Goal: Task Accomplishment & Management: Complete application form

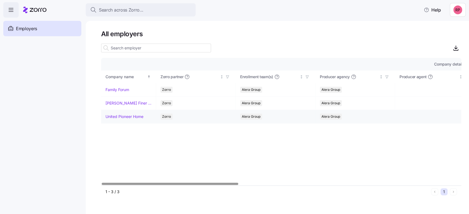
click at [121, 115] on link "United Pioneer Home" at bounding box center [124, 116] width 38 height 5
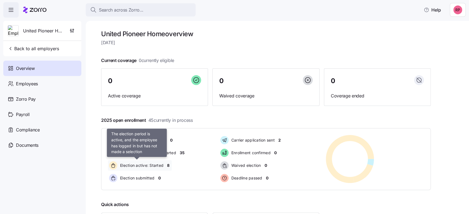
click at [141, 165] on span "Election active: Started" at bounding box center [140, 165] width 45 height 5
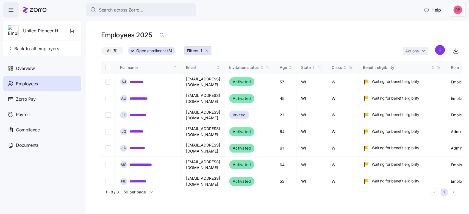
click at [207, 52] on icon "button" at bounding box center [206, 51] width 4 height 4
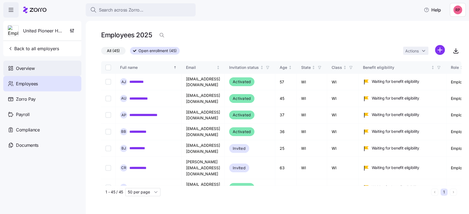
click at [31, 69] on span "Overview" at bounding box center [25, 68] width 19 height 7
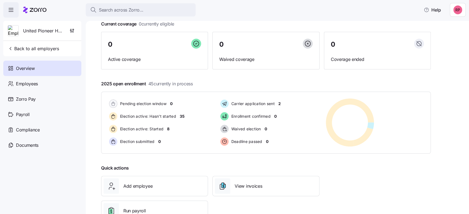
scroll to position [56, 0]
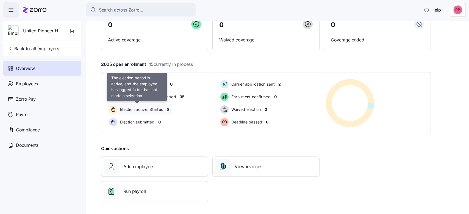
click at [146, 109] on span "Election active: Started" at bounding box center [140, 109] width 45 height 5
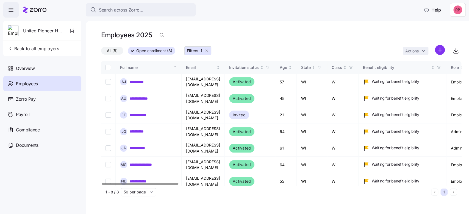
click at [142, 195] on link "**********" at bounding box center [141, 197] width 25 height 5
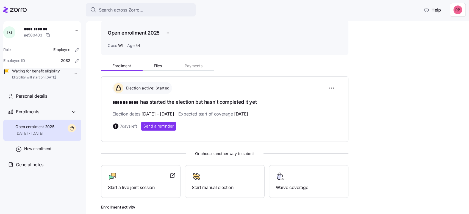
scroll to position [37, 0]
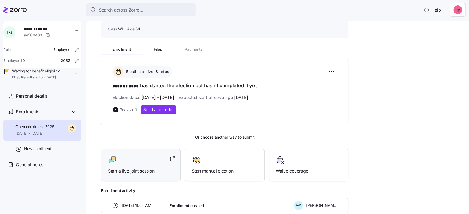
click at [142, 170] on span "Start a live joint session" at bounding box center [141, 171] width 66 height 7
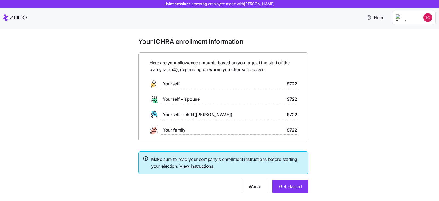
scroll to position [12, 0]
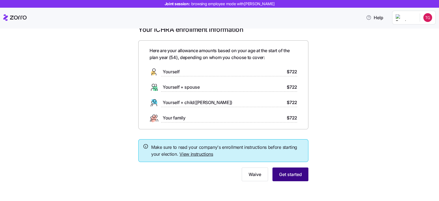
click at [286, 170] on button "Get started" at bounding box center [291, 174] width 36 height 14
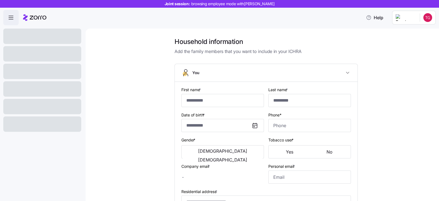
type input "*******"
type input "****"
type input "tgroh@tutamail.com"
type input "**********"
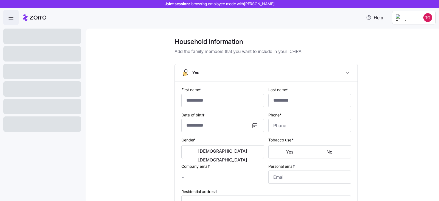
checkbox input "true"
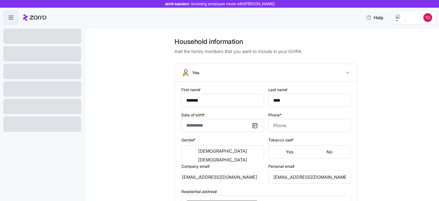
type input "**********"
type input "(715) 781-3024"
type input "US citizen"
type input "Married"
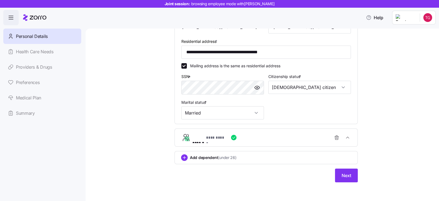
scroll to position [176, 0]
click at [345, 135] on icon "button" at bounding box center [347, 137] width 5 height 5
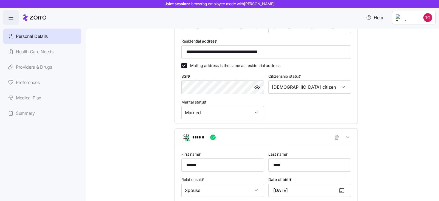
click at [400, 128] on div "**********" at bounding box center [266, 91] width 330 height 460
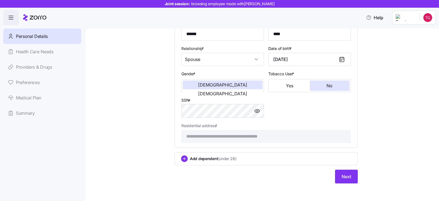
scroll to position [308, 0]
click at [339, 180] on button "Next" at bounding box center [346, 176] width 23 height 14
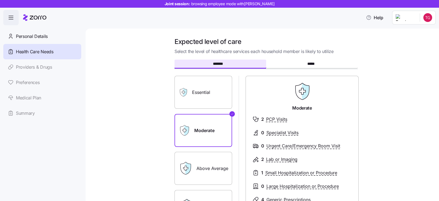
scroll to position [100, 0]
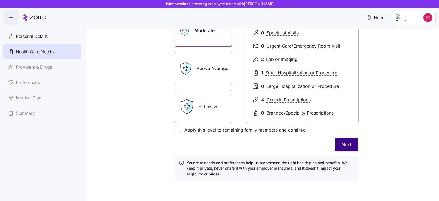
click at [337, 144] on button "Next" at bounding box center [346, 145] width 23 height 14
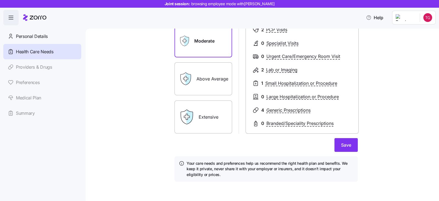
scroll to position [92, 0]
click at [343, 146] on span "Save" at bounding box center [346, 144] width 10 height 7
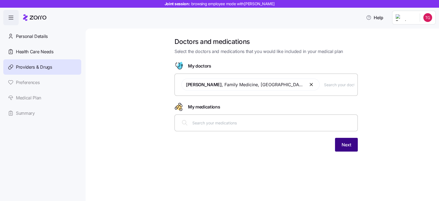
click at [347, 144] on span "Next" at bounding box center [347, 144] width 10 height 7
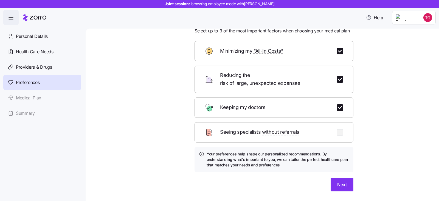
scroll to position [30, 0]
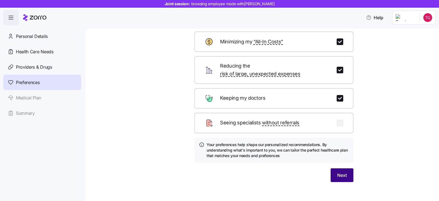
click at [340, 172] on span "Next" at bounding box center [342, 175] width 10 height 7
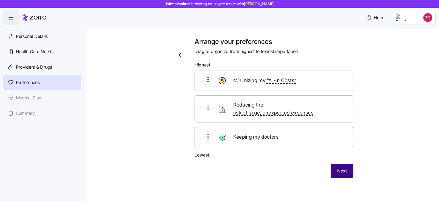
click at [339, 167] on span "Next" at bounding box center [342, 170] width 10 height 7
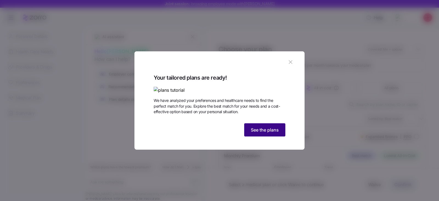
click at [259, 136] on button "See the plans" at bounding box center [264, 129] width 41 height 13
type textarea "x"
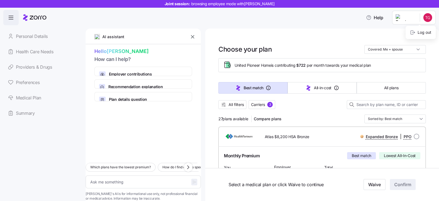
click at [423, 17] on html "Joint session: browsing employee mode with Theresa Groh Help Personal Details H…" at bounding box center [219, 99] width 439 height 198
click at [413, 35] on icon at bounding box center [412, 32] width 5 height 5
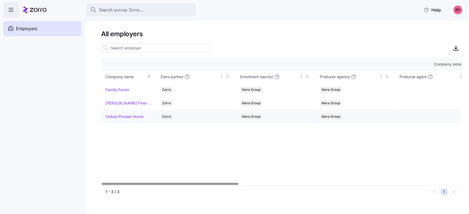
click at [121, 116] on link "United Pioneer Home" at bounding box center [124, 116] width 38 height 5
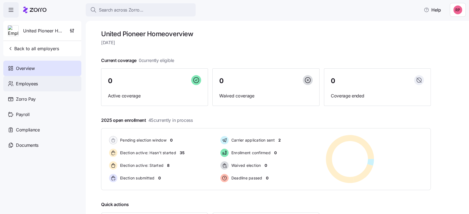
click at [12, 85] on icon at bounding box center [11, 83] width 6 height 7
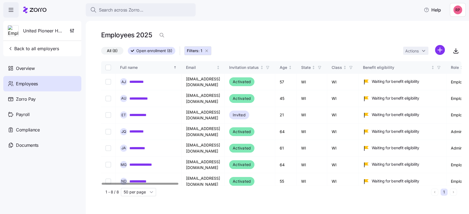
click at [206, 51] on icon "button" at bounding box center [206, 51] width 2 height 2
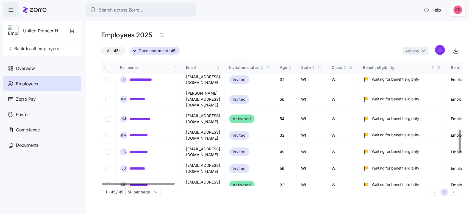
scroll to position [366, 0]
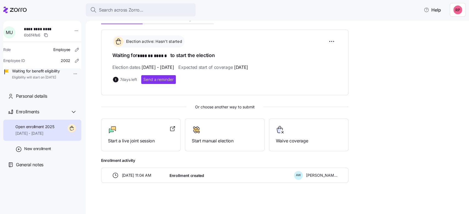
scroll to position [68, 0]
click at [126, 132] on div at bounding box center [141, 129] width 66 height 9
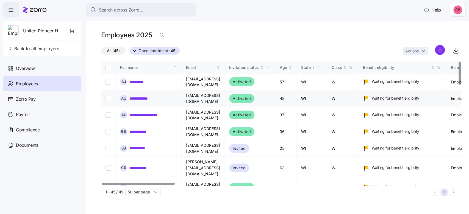
click at [145, 96] on link "**********" at bounding box center [142, 98] width 26 height 5
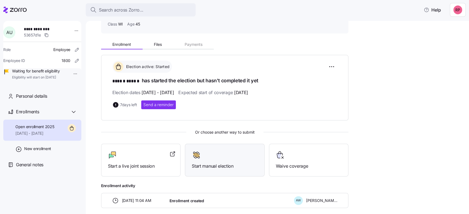
scroll to position [68, 0]
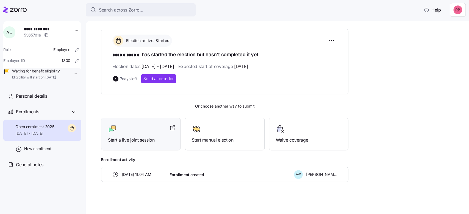
click at [118, 140] on span "Start a live joint session" at bounding box center [141, 140] width 66 height 7
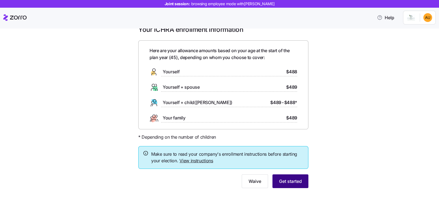
scroll to position [19, 0]
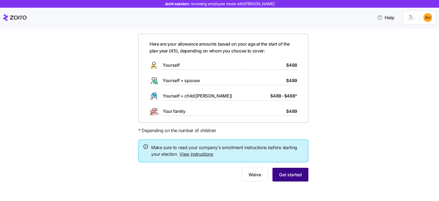
click at [296, 174] on span "Get started" at bounding box center [290, 174] width 23 height 7
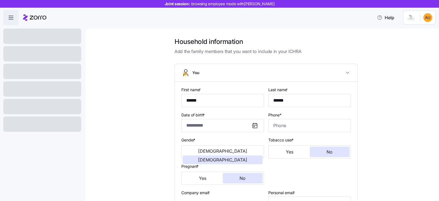
type input "**********"
type input "[PHONE_NUMBER]"
type input "[DEMOGRAPHIC_DATA] citizen"
type input "Married"
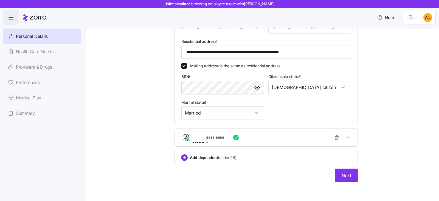
scroll to position [176, 0]
click at [343, 177] on span "Next" at bounding box center [347, 175] width 10 height 7
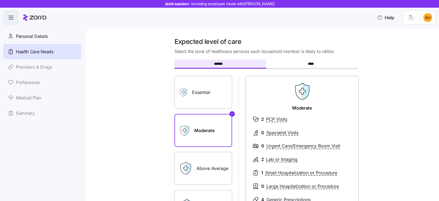
scroll to position [100, 0]
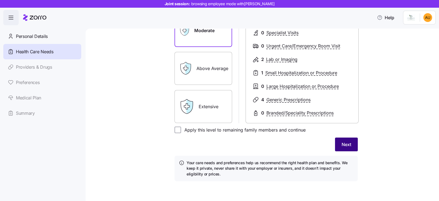
click at [342, 143] on span "Next" at bounding box center [347, 144] width 10 height 7
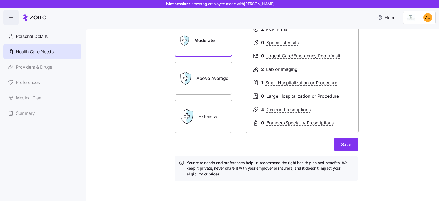
scroll to position [92, 0]
click at [337, 143] on button "Save" at bounding box center [346, 145] width 23 height 14
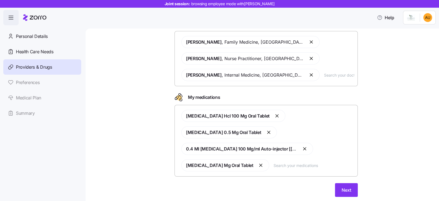
scroll to position [58, 0]
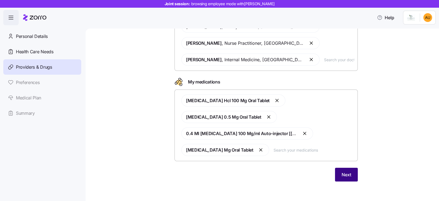
click at [342, 176] on span "Next" at bounding box center [347, 174] width 10 height 7
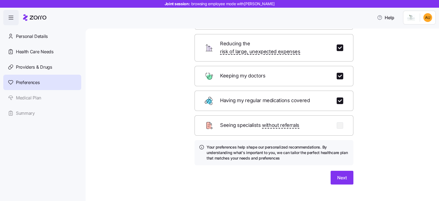
scroll to position [55, 0]
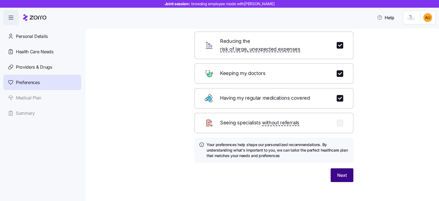
click at [338, 171] on button "Next" at bounding box center [342, 175] width 23 height 14
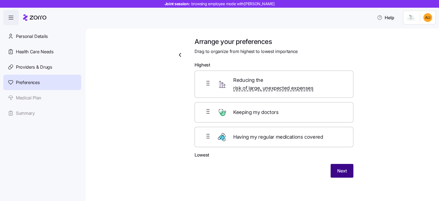
click at [340, 167] on span "Next" at bounding box center [342, 170] width 10 height 7
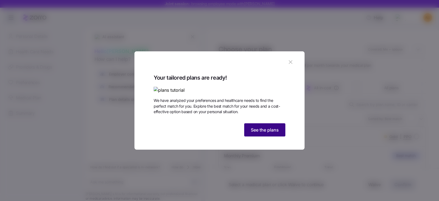
click at [258, 133] on span "See the plans" at bounding box center [265, 130] width 28 height 7
type textarea "x"
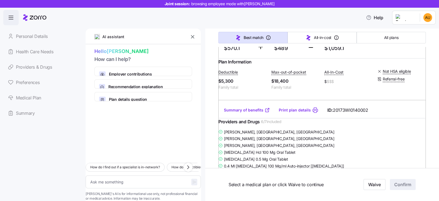
scroll to position [343, 0]
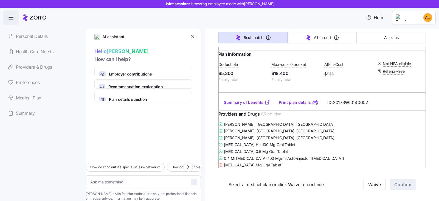
click at [194, 35] on icon "button" at bounding box center [192, 36] width 5 height 5
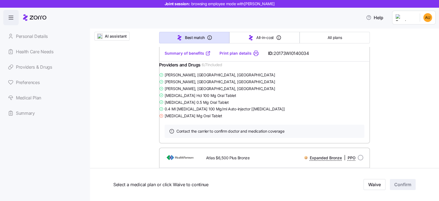
scroll to position [1647, 0]
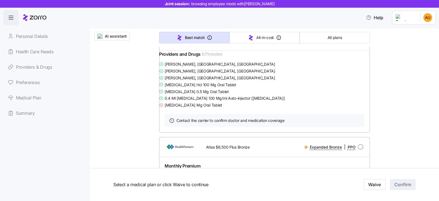
click at [229, 45] on link "Print plan details" at bounding box center [236, 42] width 32 height 5
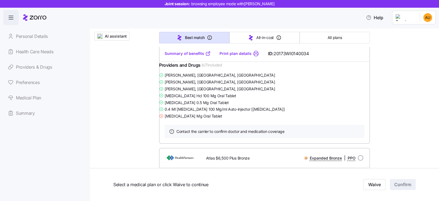
scroll to position [1647, 0]
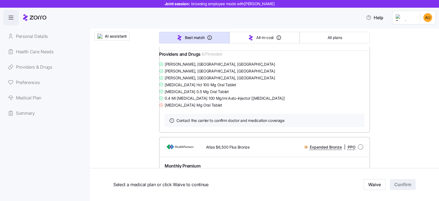
click at [175, 45] on link "Summary of benefits" at bounding box center [188, 42] width 46 height 5
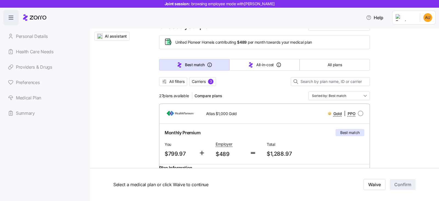
scroll to position [0, 0]
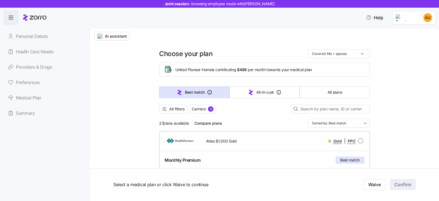
click at [194, 110] on span "Carriers" at bounding box center [199, 108] width 14 height 5
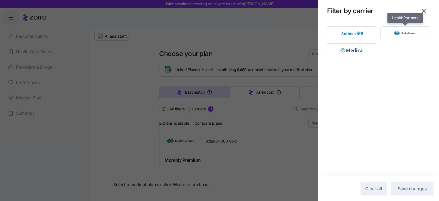
click at [400, 35] on img "button" at bounding box center [405, 33] width 40 height 11
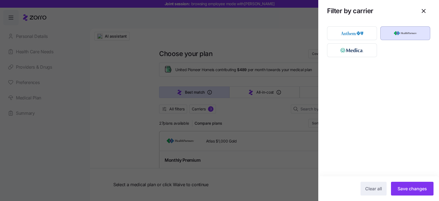
drag, startPoint x: 421, startPoint y: 191, endPoint x: 377, endPoint y: 187, distance: 43.8
click at [421, 190] on span "Save changes" at bounding box center [412, 188] width 29 height 7
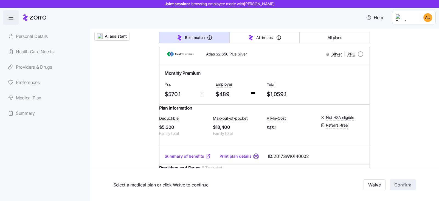
scroll to position [309, 0]
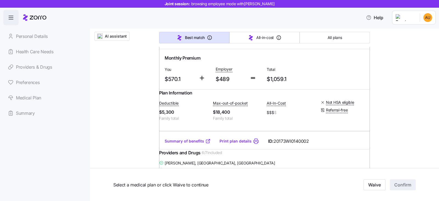
click at [180, 144] on link "Summary of benefits" at bounding box center [188, 140] width 46 height 5
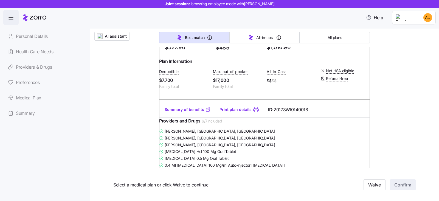
scroll to position [995, 0]
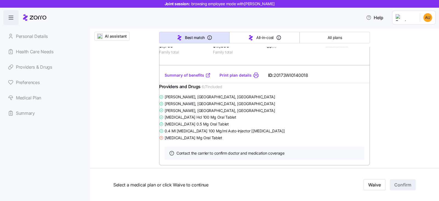
click at [178, 78] on link "Summary of benefits" at bounding box center [188, 74] width 46 height 5
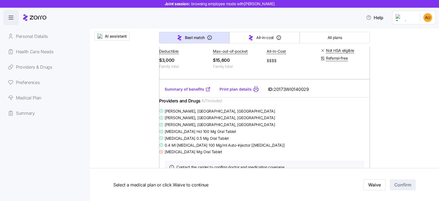
scroll to position [1201, 0]
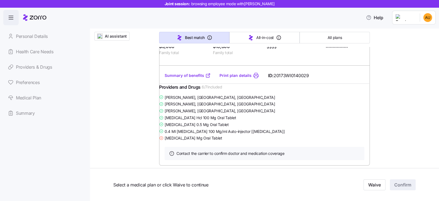
click at [181, 78] on link "Summary of benefits" at bounding box center [188, 75] width 46 height 5
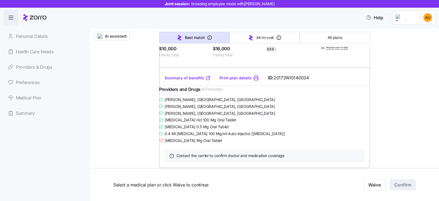
scroll to position [1441, 0]
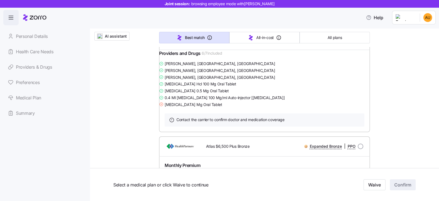
click at [174, 45] on link "Summary of benefits" at bounding box center [188, 41] width 46 height 5
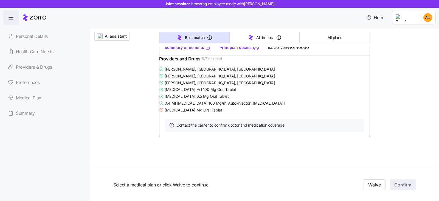
scroll to position [1887, 0]
click at [177, 50] on link "Summary of benefits" at bounding box center [188, 47] width 46 height 5
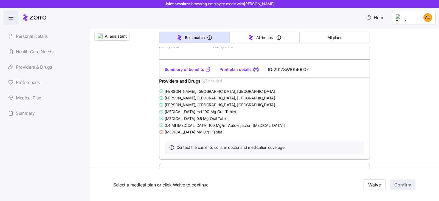
scroll to position [691, 0]
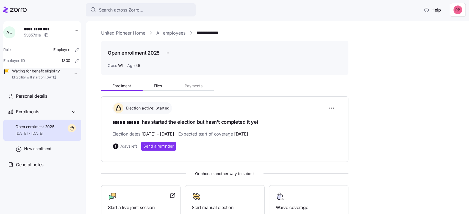
scroll to position [68, 0]
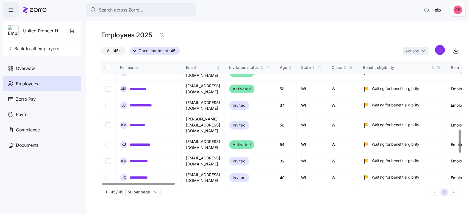
scroll to position [366, 0]
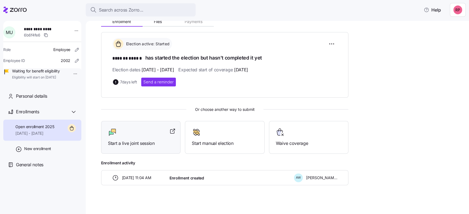
scroll to position [68, 0]
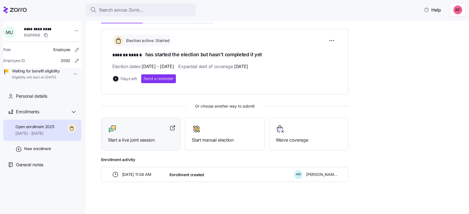
click at [138, 139] on span "Start a live joint session" at bounding box center [141, 140] width 66 height 7
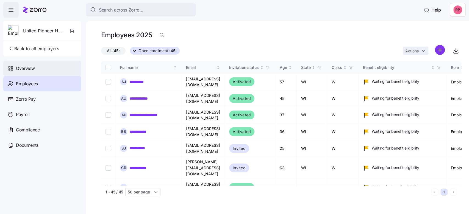
click at [15, 66] on div "Overview" at bounding box center [42, 68] width 78 height 15
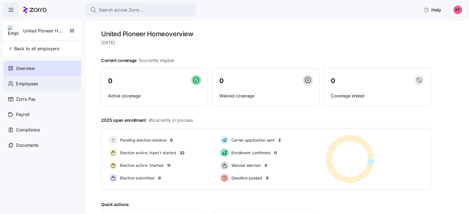
click at [37, 86] on span "Employees" at bounding box center [27, 83] width 22 height 7
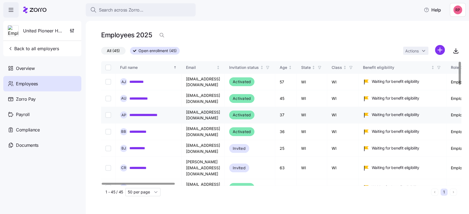
click at [138, 112] on link "**********" at bounding box center [147, 114] width 37 height 5
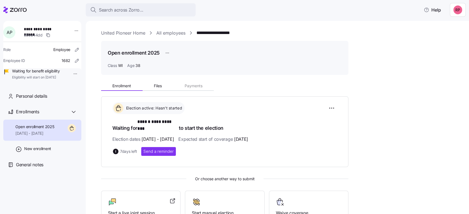
scroll to position [68, 0]
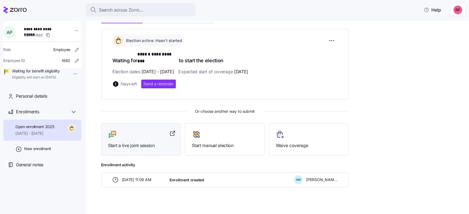
click at [112, 135] on div "Start a live joint session" at bounding box center [141, 139] width 66 height 19
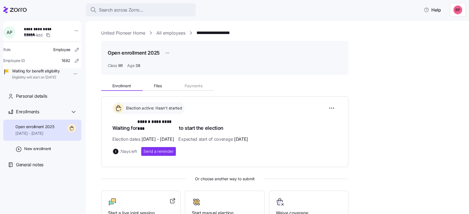
click at [113, 32] on link "United Pioneer Home" at bounding box center [123, 33] width 44 height 7
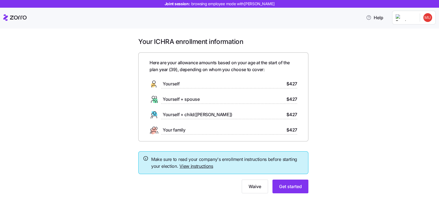
scroll to position [12, 0]
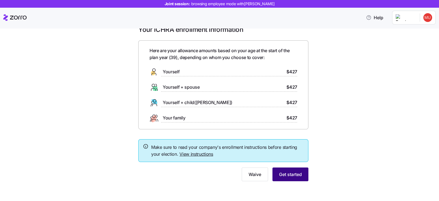
click at [284, 169] on button "Get started" at bounding box center [291, 174] width 36 height 14
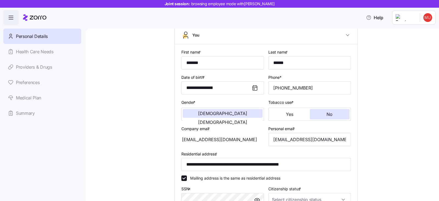
scroll to position [103, 0]
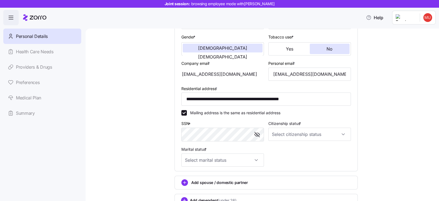
click at [120, 131] on div "**********" at bounding box center [266, 82] width 330 height 297
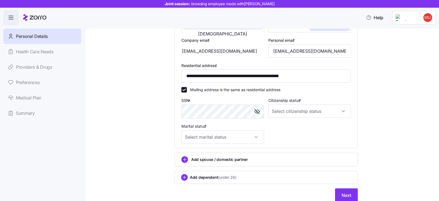
scroll to position [146, 0]
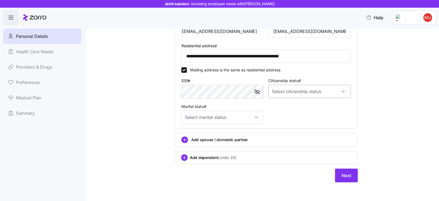
click at [309, 93] on input "Citizenship status *" at bounding box center [309, 91] width 83 height 13
click at [291, 106] on div "[DEMOGRAPHIC_DATA] citizen" at bounding box center [307, 108] width 78 height 12
type input "[DEMOGRAPHIC_DATA] citizen"
click at [253, 116] on input "Marital status *" at bounding box center [222, 117] width 83 height 13
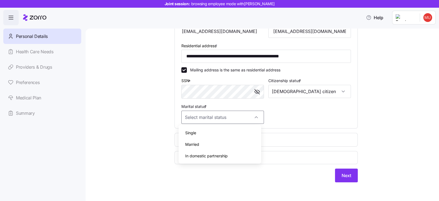
click at [191, 144] on span "Married" at bounding box center [192, 144] width 14 height 6
type input "Married"
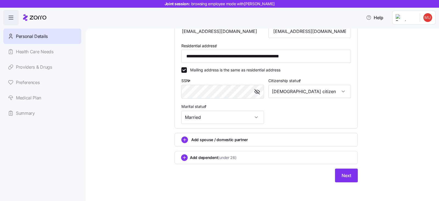
click at [136, 130] on div "**********" at bounding box center [266, 40] width 330 height 297
click at [343, 173] on span "Next" at bounding box center [347, 175] width 10 height 7
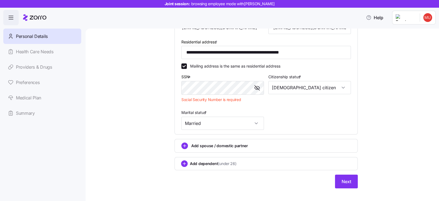
scroll to position [156, 0]
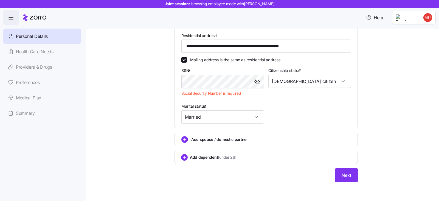
click at [27, 96] on link "Medical Plan" at bounding box center [42, 97] width 78 height 15
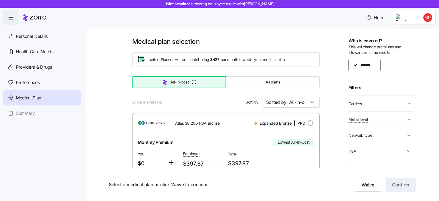
click at [356, 102] on span "Carriers" at bounding box center [355, 103] width 13 height 5
click at [357, 119] on div "HealthPartners Medica Anthem" at bounding box center [381, 121] width 53 height 25
click at [358, 132] on input "Anthem" at bounding box center [357, 131] width 5 height 5
checkbox input "false"
click at [359, 122] on input "Medica" at bounding box center [357, 121] width 5 height 5
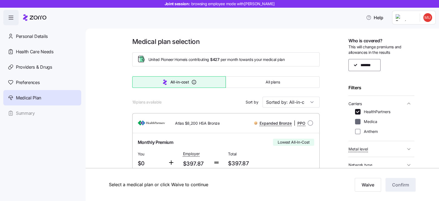
checkbox input "false"
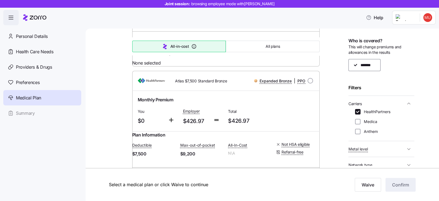
scroll to position [309, 0]
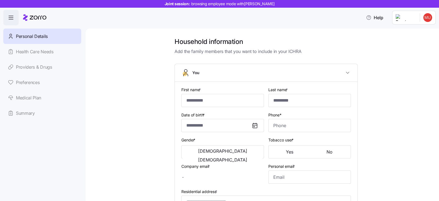
type input "*******"
type input "******"
type input "[EMAIL_ADDRESS][DOMAIN_NAME]"
type input "utgardmatt@gmail.com"
type input "**********"
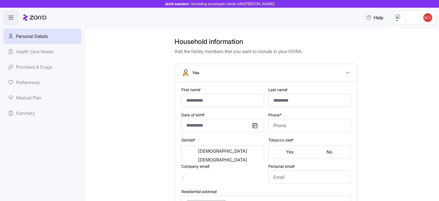
checkbox input "true"
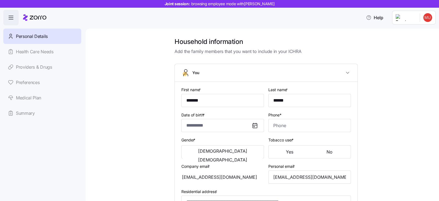
type input "**********"
type input "(715) 977-2091"
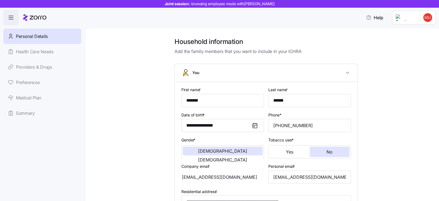
click at [23, 36] on span "Personal Details" at bounding box center [32, 36] width 32 height 7
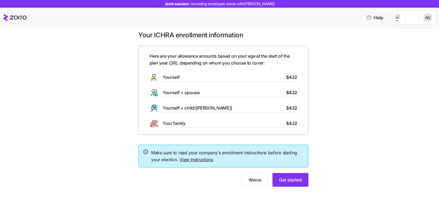
scroll to position [12, 0]
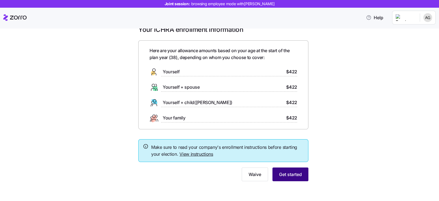
click at [290, 176] on span "Get started" at bounding box center [290, 174] width 23 height 7
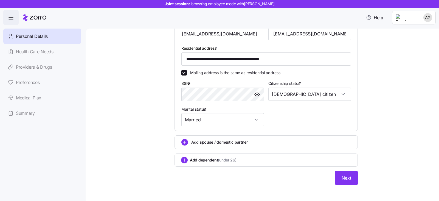
scroll to position [172, 0]
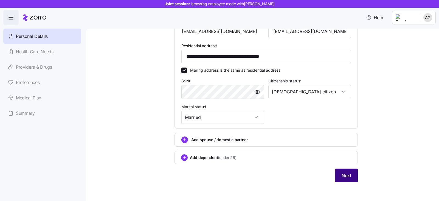
click at [343, 173] on span "Next" at bounding box center [347, 175] width 10 height 7
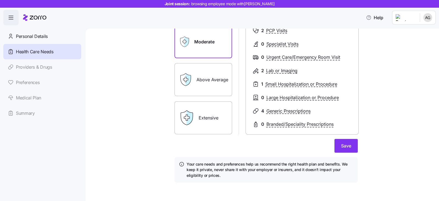
scroll to position [81, 0]
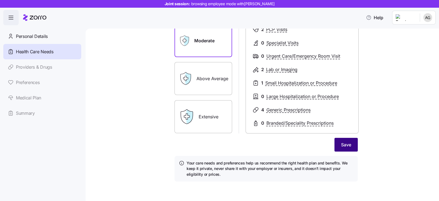
click at [350, 147] on button "Save" at bounding box center [346, 145] width 23 height 14
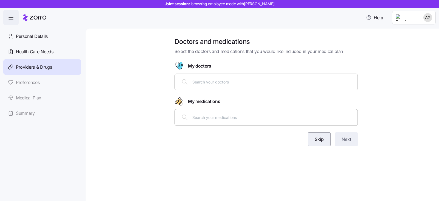
click at [314, 143] on button "Skip" at bounding box center [319, 139] width 23 height 14
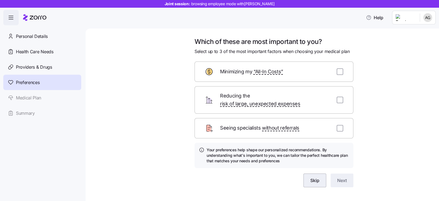
click at [317, 175] on button "Skip" at bounding box center [315, 180] width 23 height 14
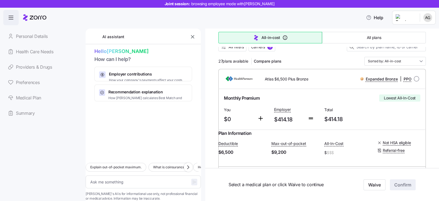
scroll to position [68, 0]
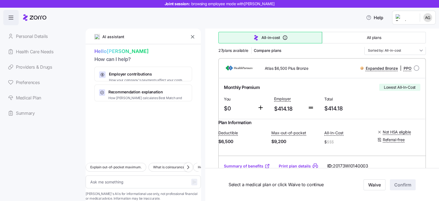
type textarea "x"
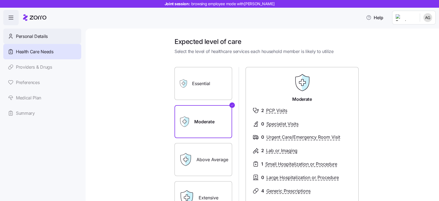
click at [34, 36] on span "Personal Details" at bounding box center [32, 36] width 32 height 7
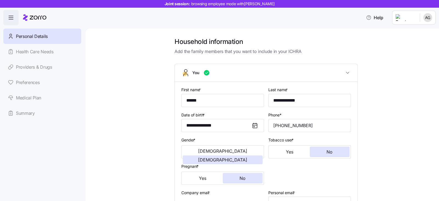
click at [410, 21] on html "**********" at bounding box center [219, 99] width 439 height 198
click at [414, 31] on icon at bounding box center [412, 32] width 5 height 5
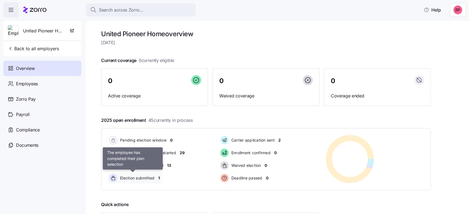
click at [147, 179] on span "Election submitted" at bounding box center [136, 177] width 36 height 5
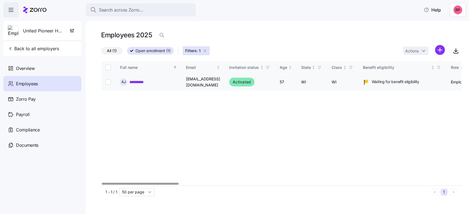
click at [136, 84] on link "**********" at bounding box center [140, 81] width 23 height 5
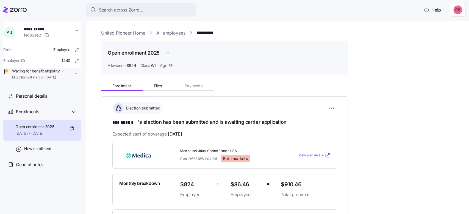
click at [122, 32] on link "United Pioneer Home" at bounding box center [123, 33] width 44 height 7
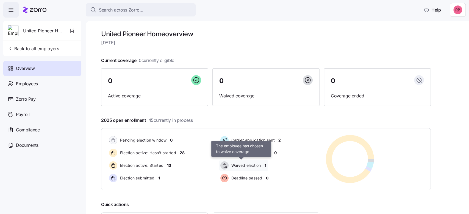
click at [242, 165] on span "Waived election" at bounding box center [244, 165] width 31 height 5
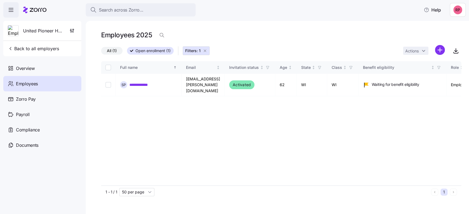
click at [209, 50] on button "Filters: 1" at bounding box center [196, 50] width 27 height 9
click at [204, 50] on div "All (1) Open enrollment (1) Filters: 1 Actions" at bounding box center [281, 51] width 360 height 12
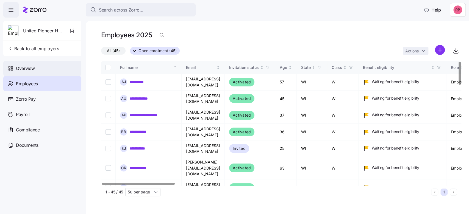
click at [21, 71] on span "Overview" at bounding box center [25, 68] width 19 height 7
